Goal: Task Accomplishment & Management: Use online tool/utility

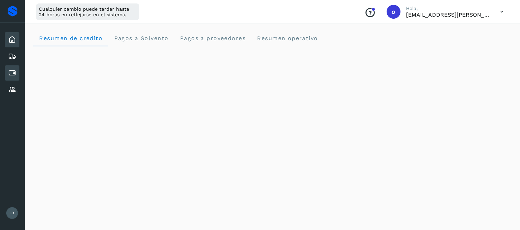
click at [15, 71] on icon at bounding box center [12, 73] width 8 height 8
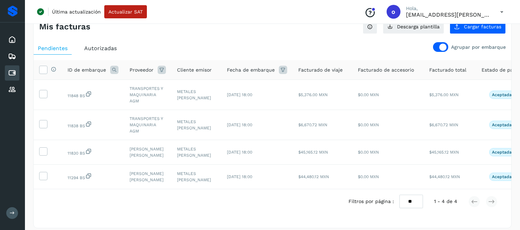
scroll to position [23, 0]
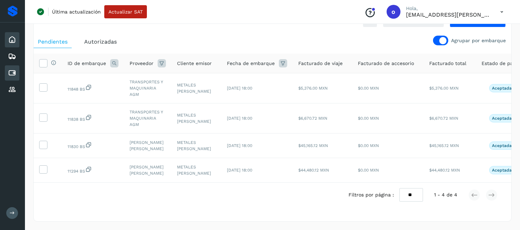
click at [14, 40] on icon at bounding box center [12, 40] width 8 height 8
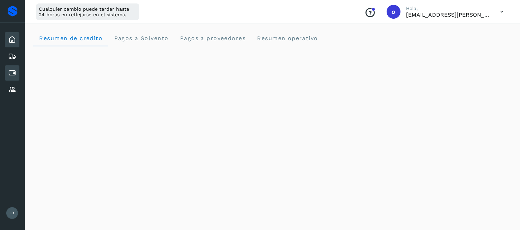
click at [13, 69] on icon at bounding box center [12, 73] width 8 height 8
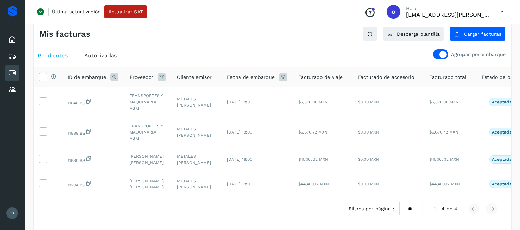
scroll to position [23, 0]
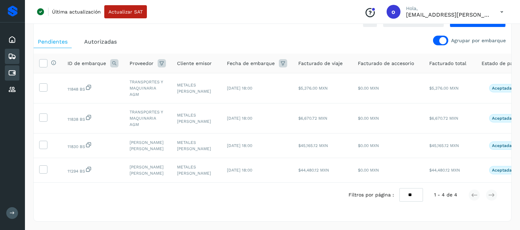
click at [14, 54] on icon at bounding box center [12, 56] width 8 height 8
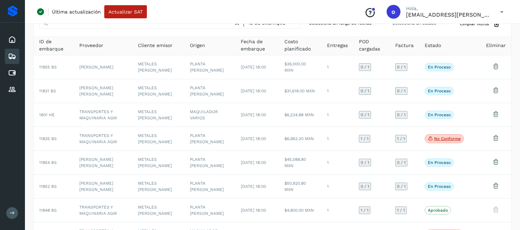
scroll to position [135, 0]
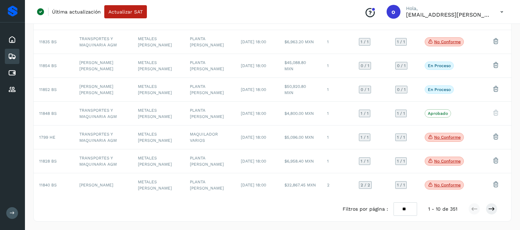
click at [503, 9] on icon at bounding box center [502, 12] width 14 height 14
click at [473, 46] on div "Cerrar sesión" at bounding box center [467, 44] width 82 height 13
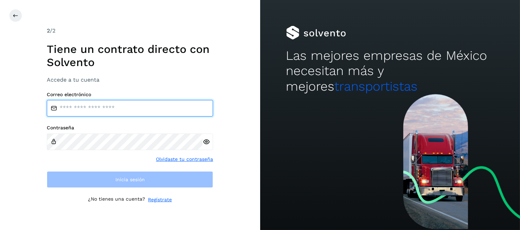
type input "**********"
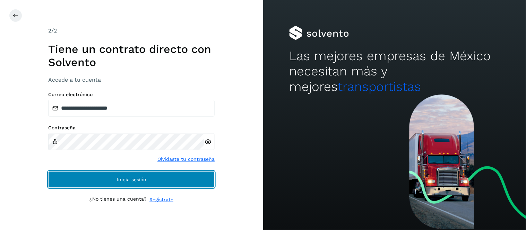
click at [171, 177] on button "Inicia sesión" at bounding box center [131, 180] width 166 height 17
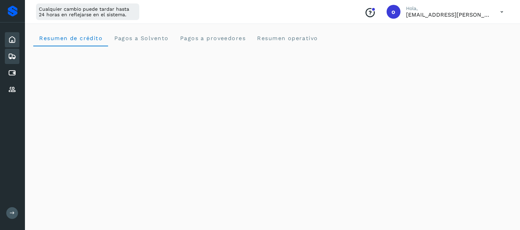
click at [15, 59] on icon at bounding box center [12, 56] width 8 height 8
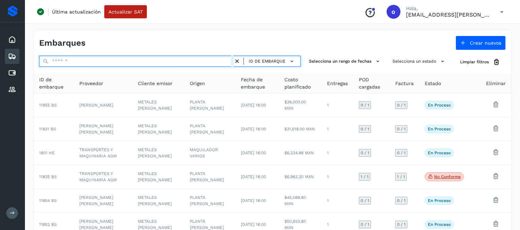
click at [136, 60] on input "text" at bounding box center [136, 61] width 194 height 11
paste input "*******"
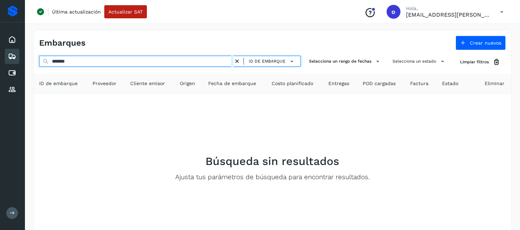
type input "*******"
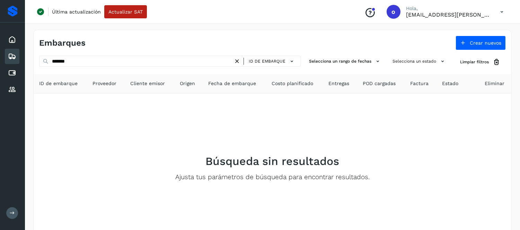
click at [240, 58] on icon at bounding box center [237, 61] width 7 height 7
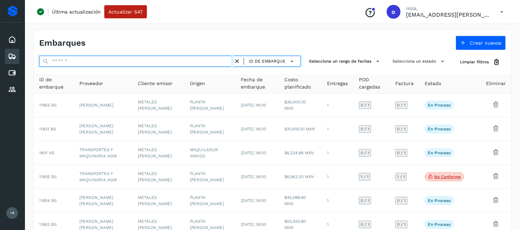
click at [96, 64] on input "text" at bounding box center [136, 61] width 194 height 11
paste input "********"
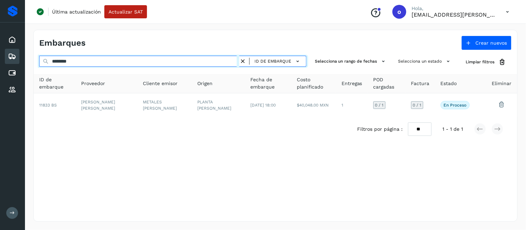
type input "********"
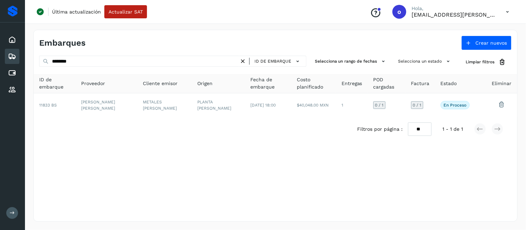
click at [244, 62] on icon at bounding box center [242, 61] width 7 height 7
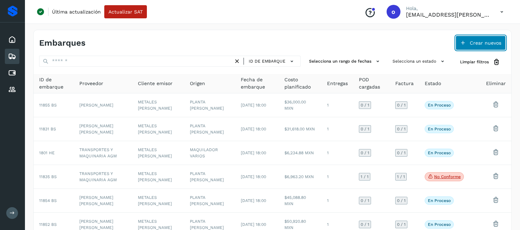
click at [479, 41] on span "Crear nuevos" at bounding box center [486, 43] width 32 height 5
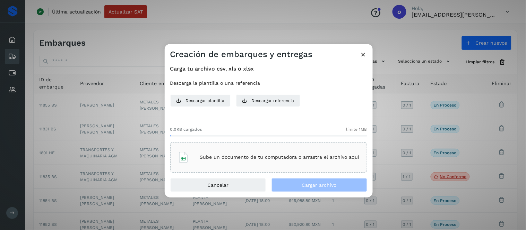
click at [302, 151] on div "Sube un documento de tu computadora o arrastra el archivo aquí" at bounding box center [269, 157] width 182 height 19
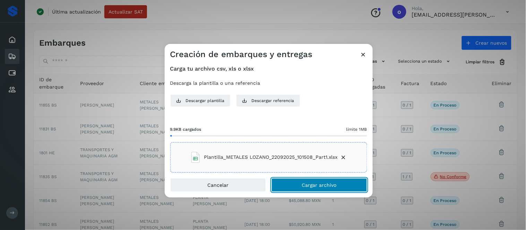
click at [297, 183] on button "Cargar archivo" at bounding box center [319, 185] width 96 height 14
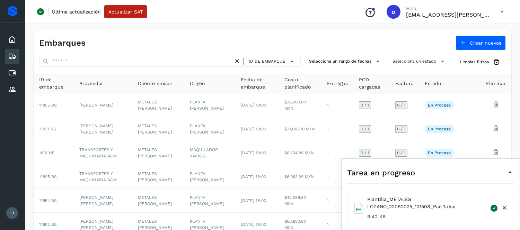
click at [510, 174] on icon at bounding box center [510, 173] width 8 height 8
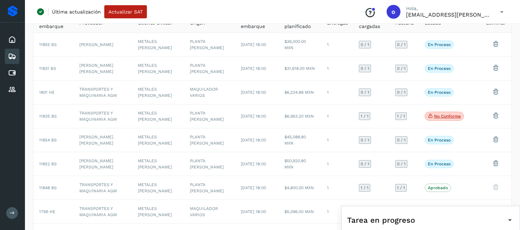
scroll to position [115, 0]
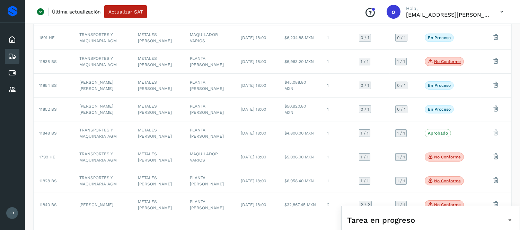
click at [504, 8] on icon at bounding box center [502, 12] width 14 height 14
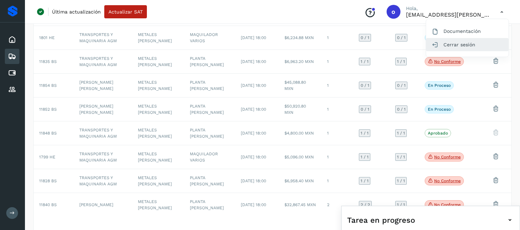
click at [463, 41] on div "Cerrar sesión" at bounding box center [467, 44] width 82 height 13
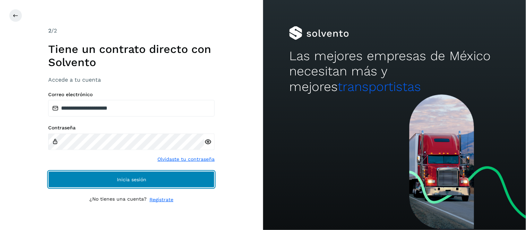
click at [176, 174] on button "Inicia sesión" at bounding box center [131, 180] width 166 height 17
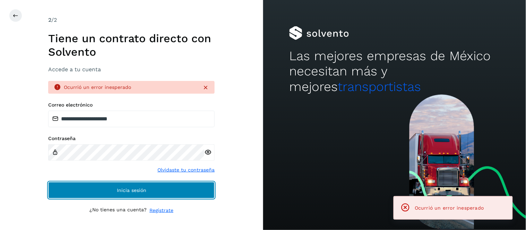
click at [167, 188] on button "Inicia sesión" at bounding box center [131, 190] width 166 height 17
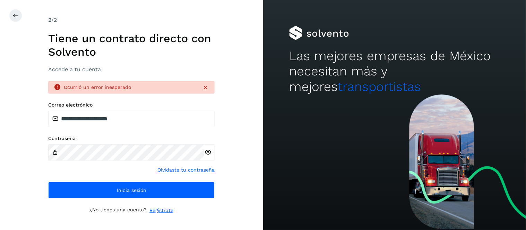
click at [205, 87] on icon at bounding box center [205, 87] width 7 height 7
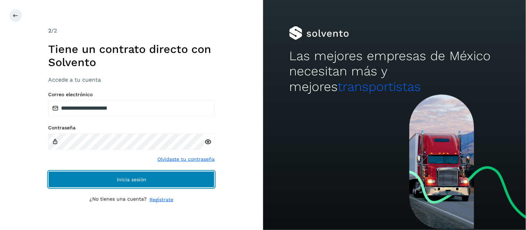
click at [161, 178] on button "Inicia sesión" at bounding box center [131, 180] width 166 height 17
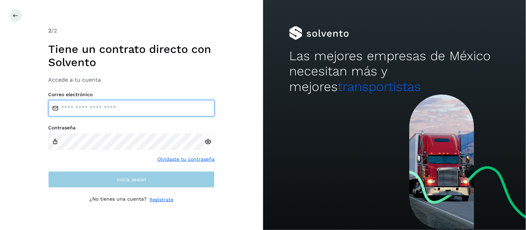
type input "**********"
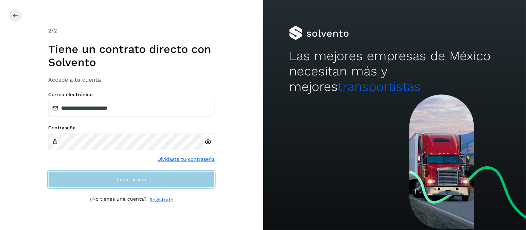
click at [161, 180] on button "Inicia sesión" at bounding box center [131, 180] width 166 height 17
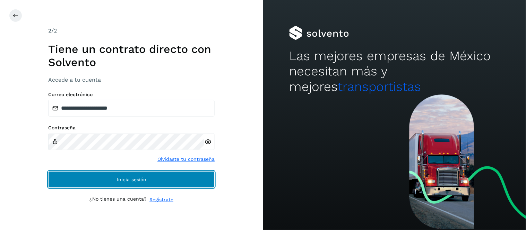
click at [162, 180] on button "Inicia sesión" at bounding box center [131, 180] width 166 height 17
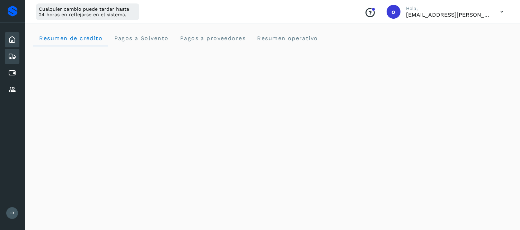
click at [13, 59] on icon at bounding box center [12, 56] width 8 height 8
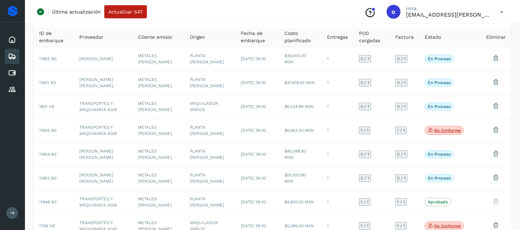
scroll to position [19, 0]
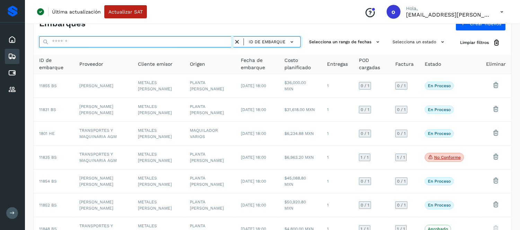
click at [95, 39] on input "text" at bounding box center [136, 41] width 194 height 11
paste input "*******"
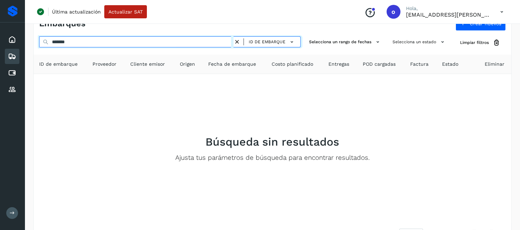
type input "*******"
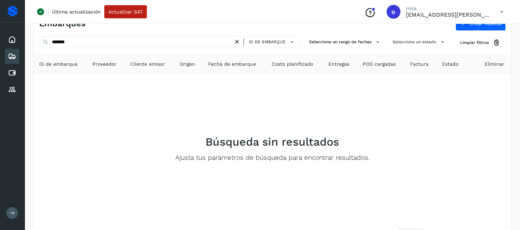
click at [239, 42] on icon at bounding box center [237, 41] width 7 height 7
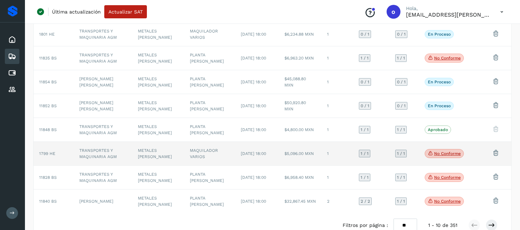
scroll to position [135, 0]
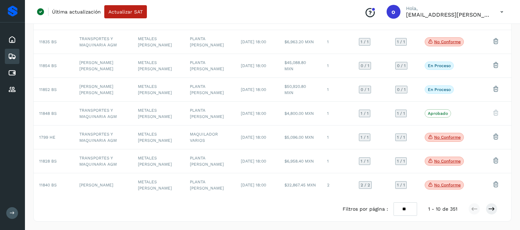
click at [504, 9] on icon at bounding box center [502, 12] width 14 height 14
click at [463, 40] on div "Cerrar sesión" at bounding box center [467, 44] width 82 height 13
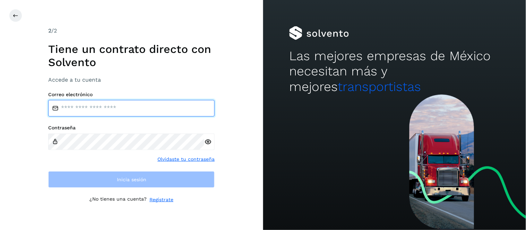
type input "**********"
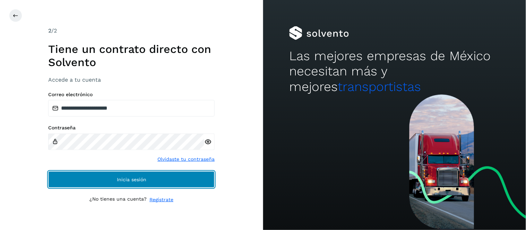
click at [99, 182] on button "Inicia sesión" at bounding box center [131, 180] width 166 height 17
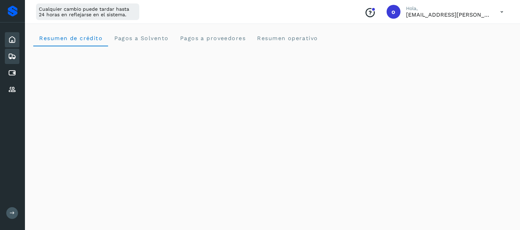
click at [15, 56] on icon at bounding box center [12, 56] width 8 height 8
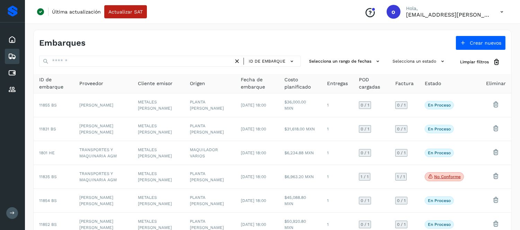
click at [503, 7] on icon at bounding box center [502, 12] width 14 height 14
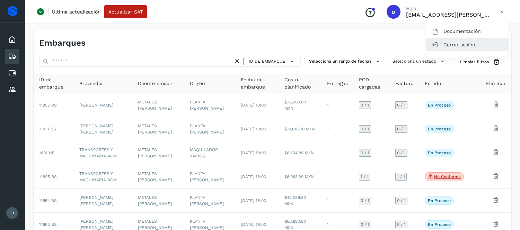
click at [466, 43] on div "Cerrar sesión" at bounding box center [467, 44] width 82 height 13
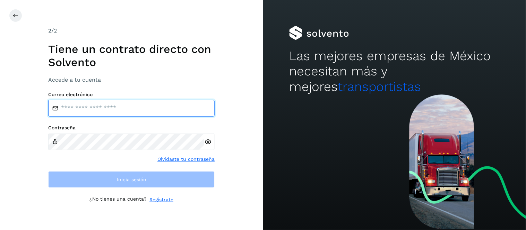
type input "**********"
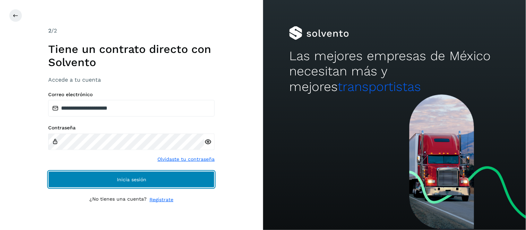
drag, startPoint x: 198, startPoint y: 179, endPoint x: 209, endPoint y: 178, distance: 11.4
click at [196, 177] on button "Inicia sesión" at bounding box center [131, 180] width 166 height 17
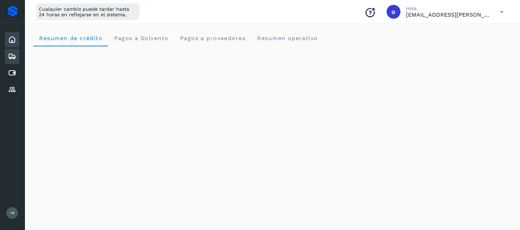
click at [15, 56] on icon at bounding box center [12, 56] width 8 height 8
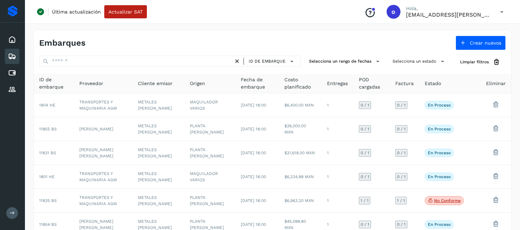
click at [503, 8] on icon at bounding box center [502, 12] width 14 height 14
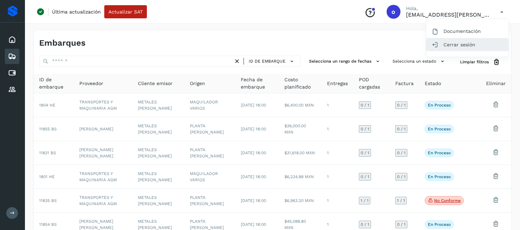
click at [474, 43] on div "Cerrar sesión" at bounding box center [467, 44] width 82 height 13
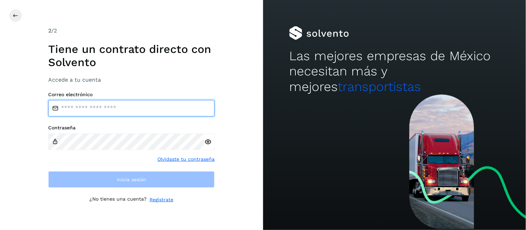
type input "**********"
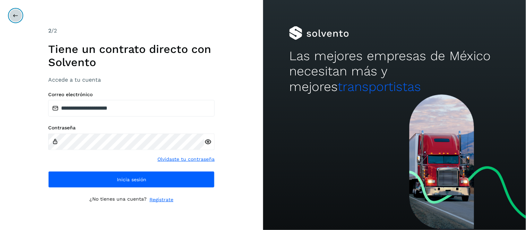
click at [17, 15] on icon at bounding box center [16, 16] width 6 height 6
